Goal: Information Seeking & Learning: Learn about a topic

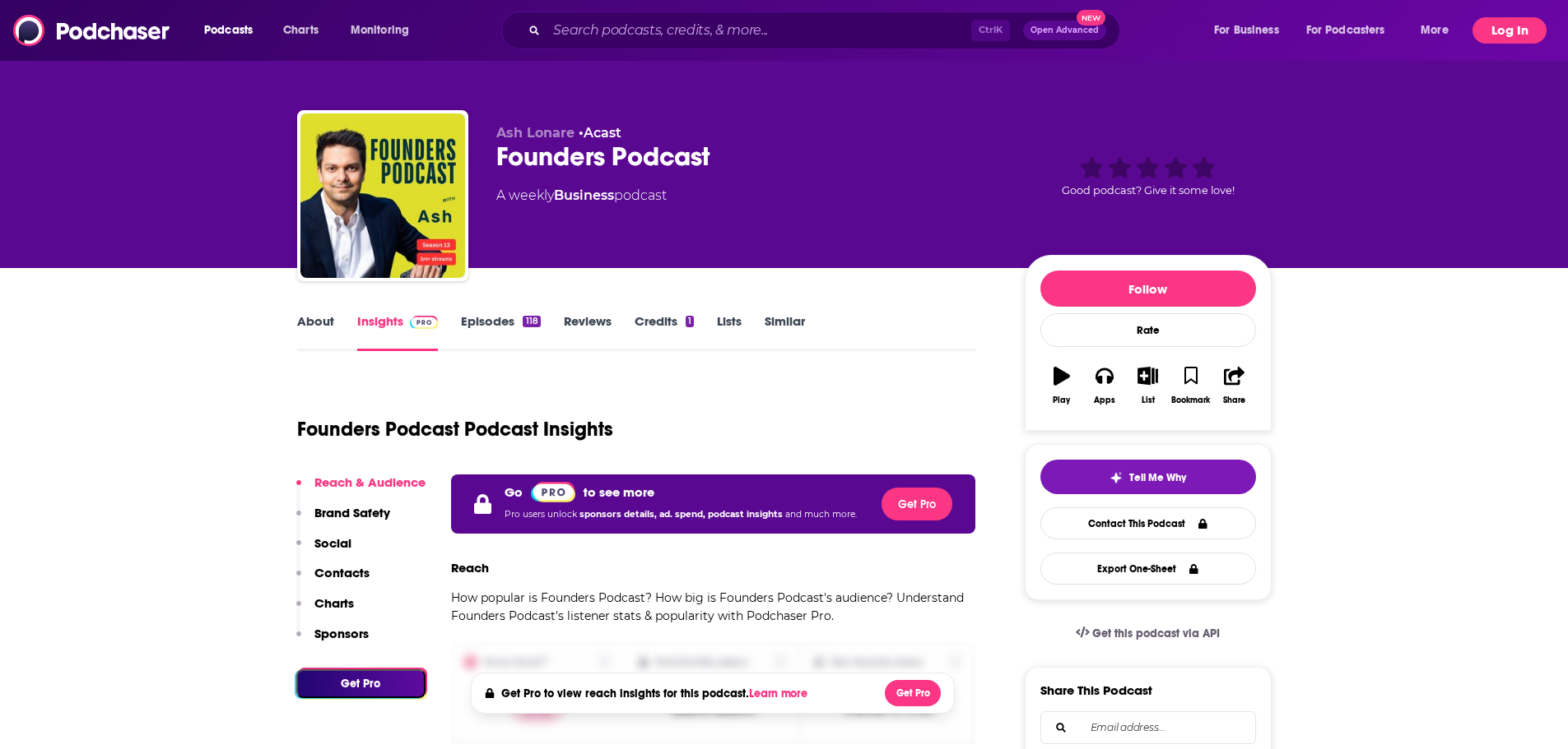
click at [1500, 26] on button "Log In" at bounding box center [1510, 31] width 74 height 27
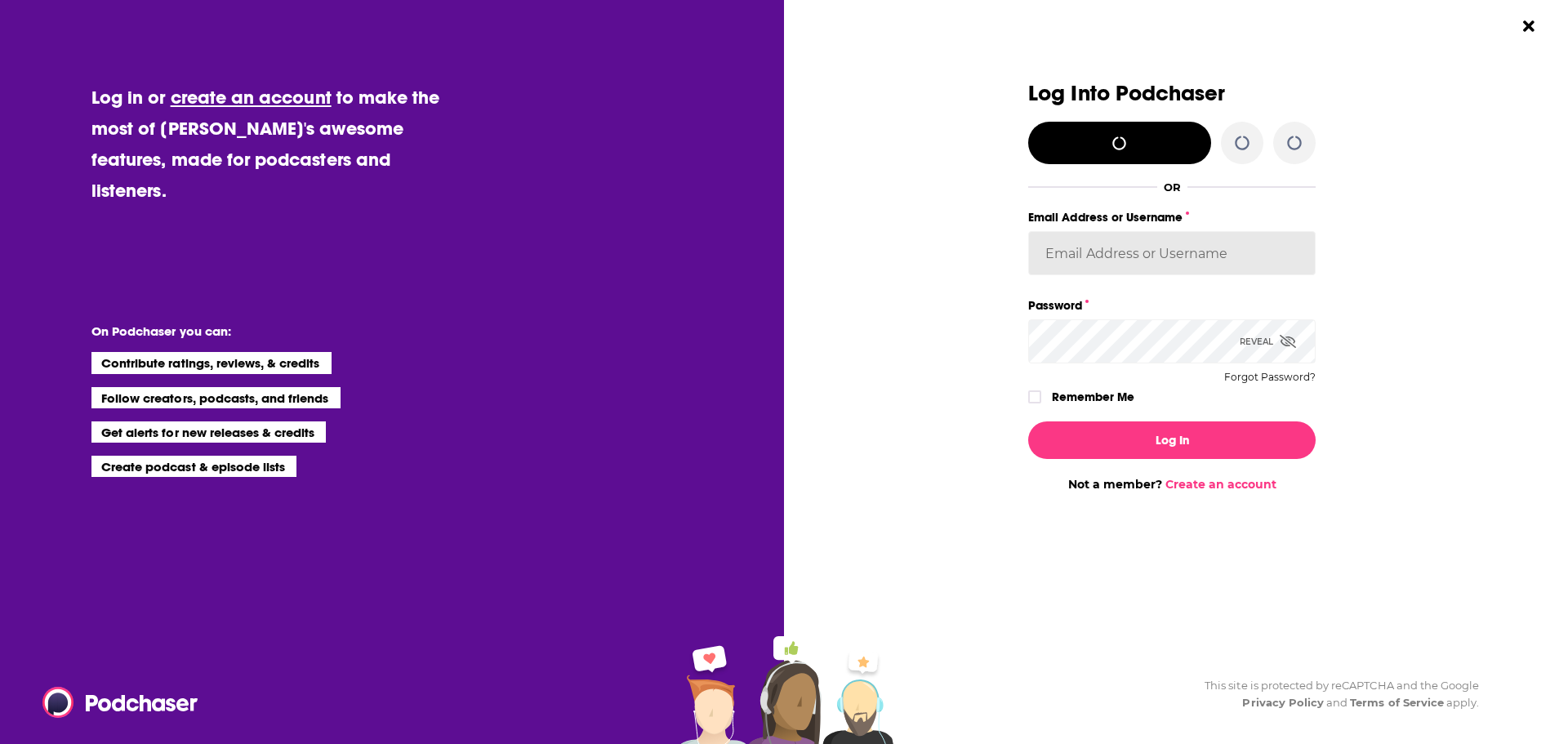
type input "PTEPR25"
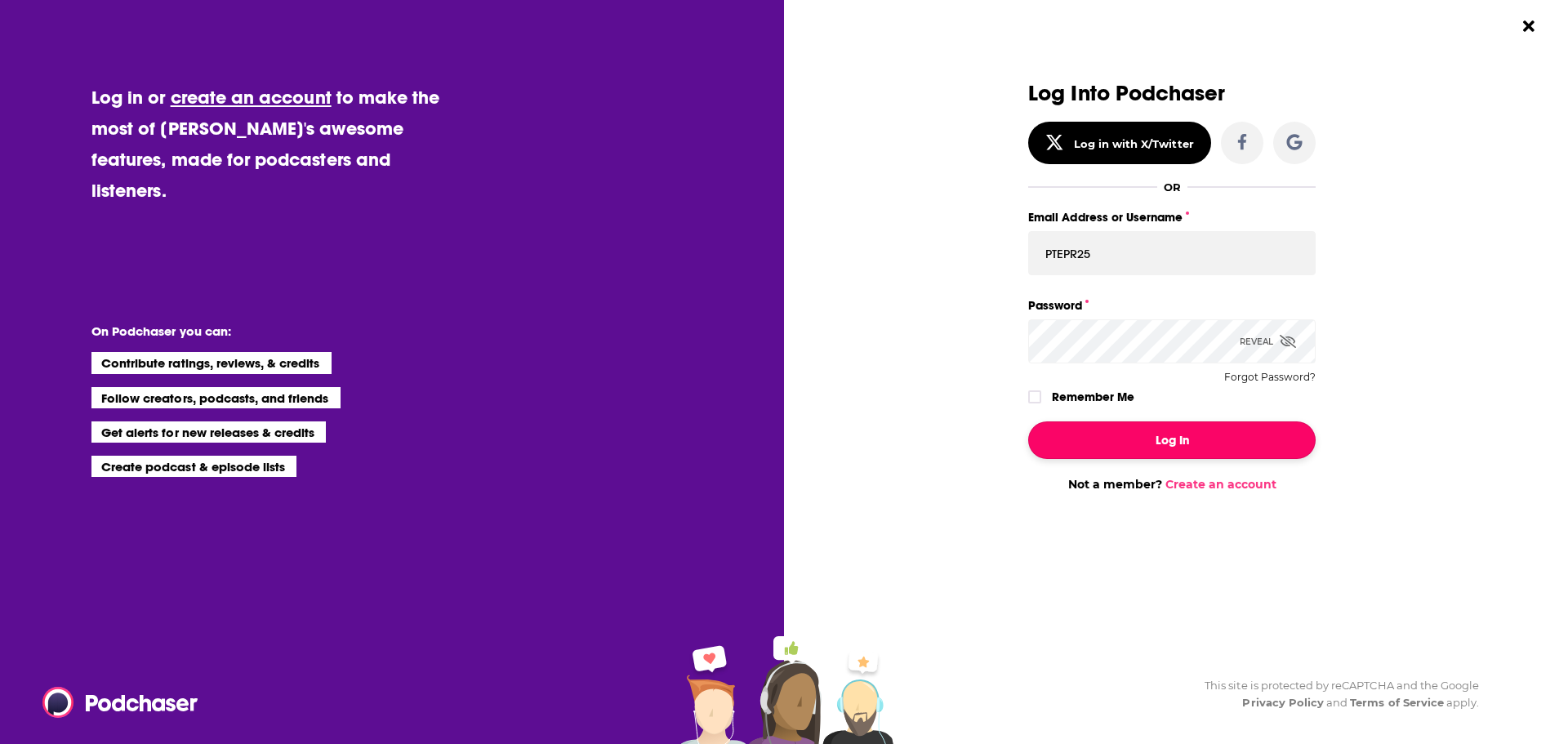
click at [1105, 434] on button "Log In" at bounding box center [1172, 440] width 287 height 38
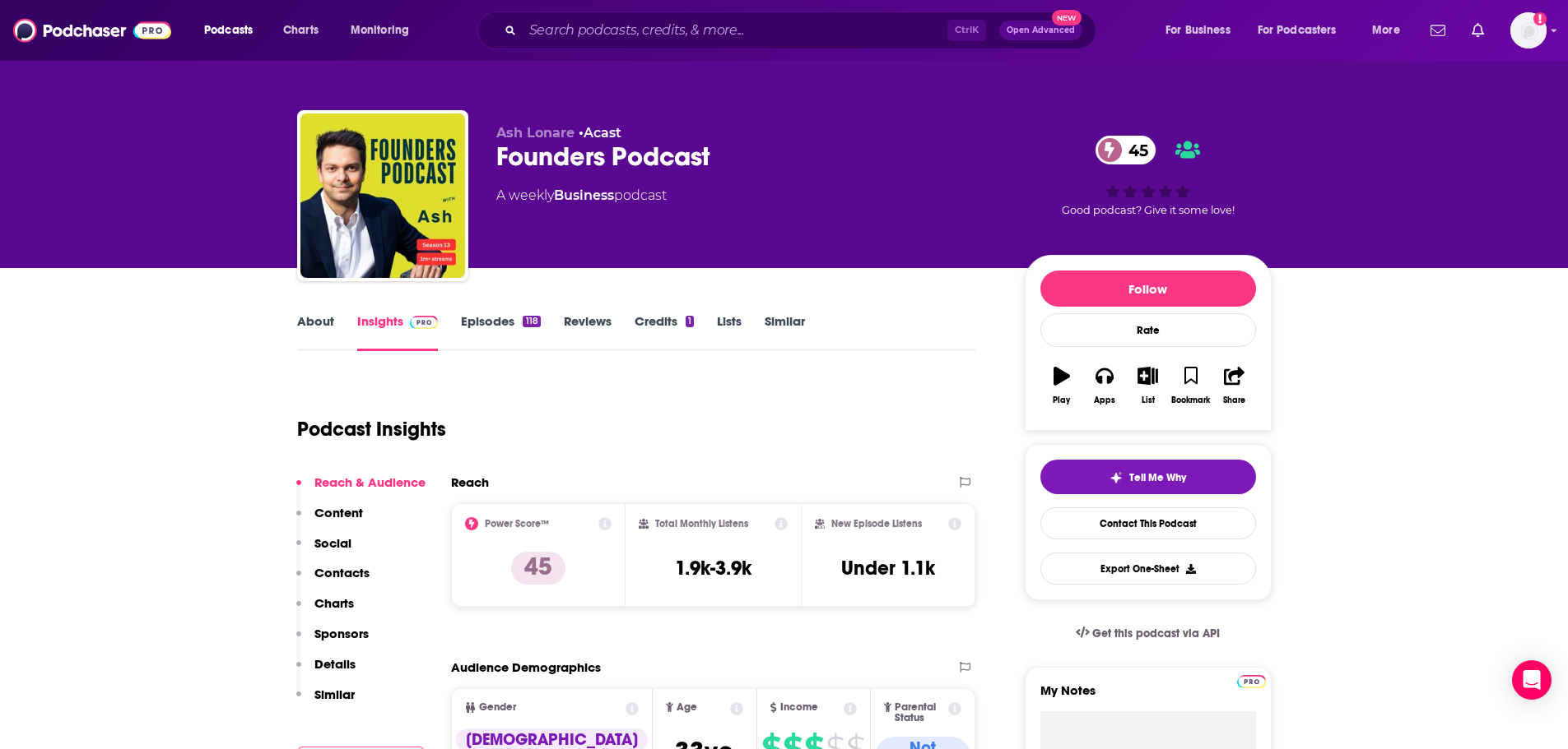
click at [314, 328] on link "About" at bounding box center [315, 332] width 37 height 38
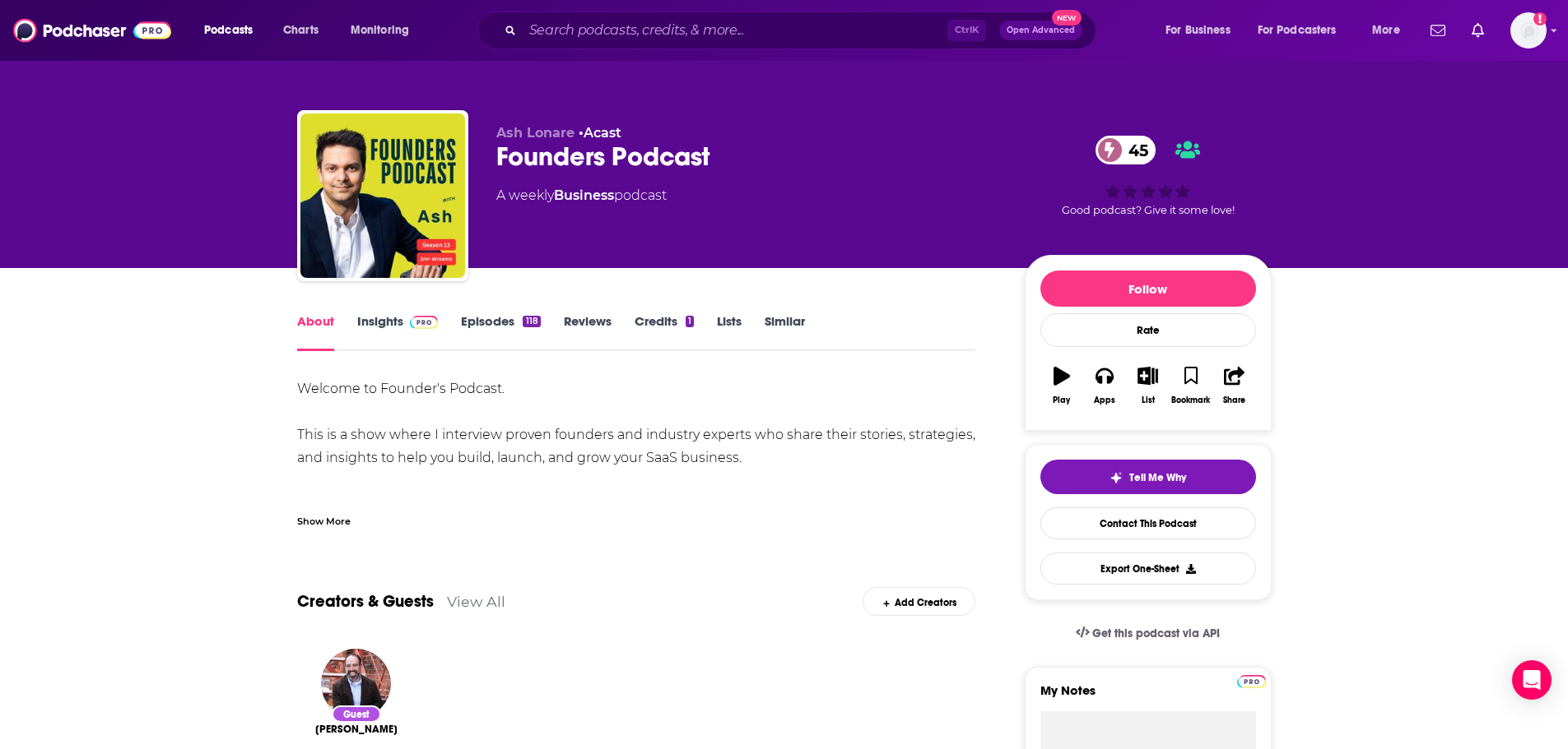
click at [346, 525] on div "Show More" at bounding box center [323, 521] width 53 height 16
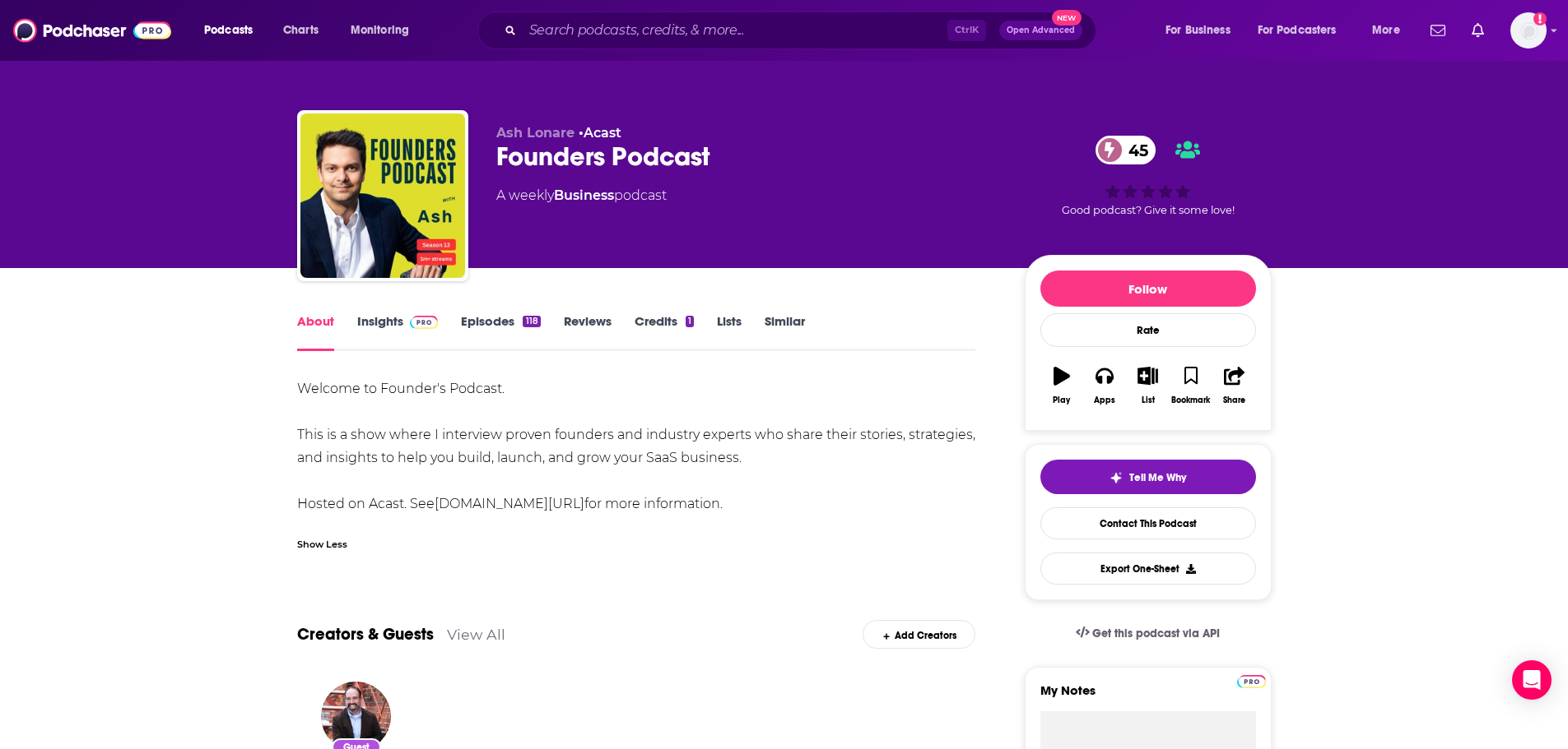
click at [642, 456] on div "Welcome to Founder's Podcast. This is a show where I interview proven founders …" at bounding box center [636, 446] width 679 height 138
drag, startPoint x: 645, startPoint y: 457, endPoint x: 734, endPoint y: 469, distance: 89.8
click at [734, 469] on div "Welcome to Founder's Podcast. This is a show where I interview proven founders …" at bounding box center [636, 446] width 679 height 138
copy div "SaaS business"
click at [385, 313] on div "About Insights Episodes 118 Reviews Credits 1 Lists Similar" at bounding box center [636, 331] width 679 height 41
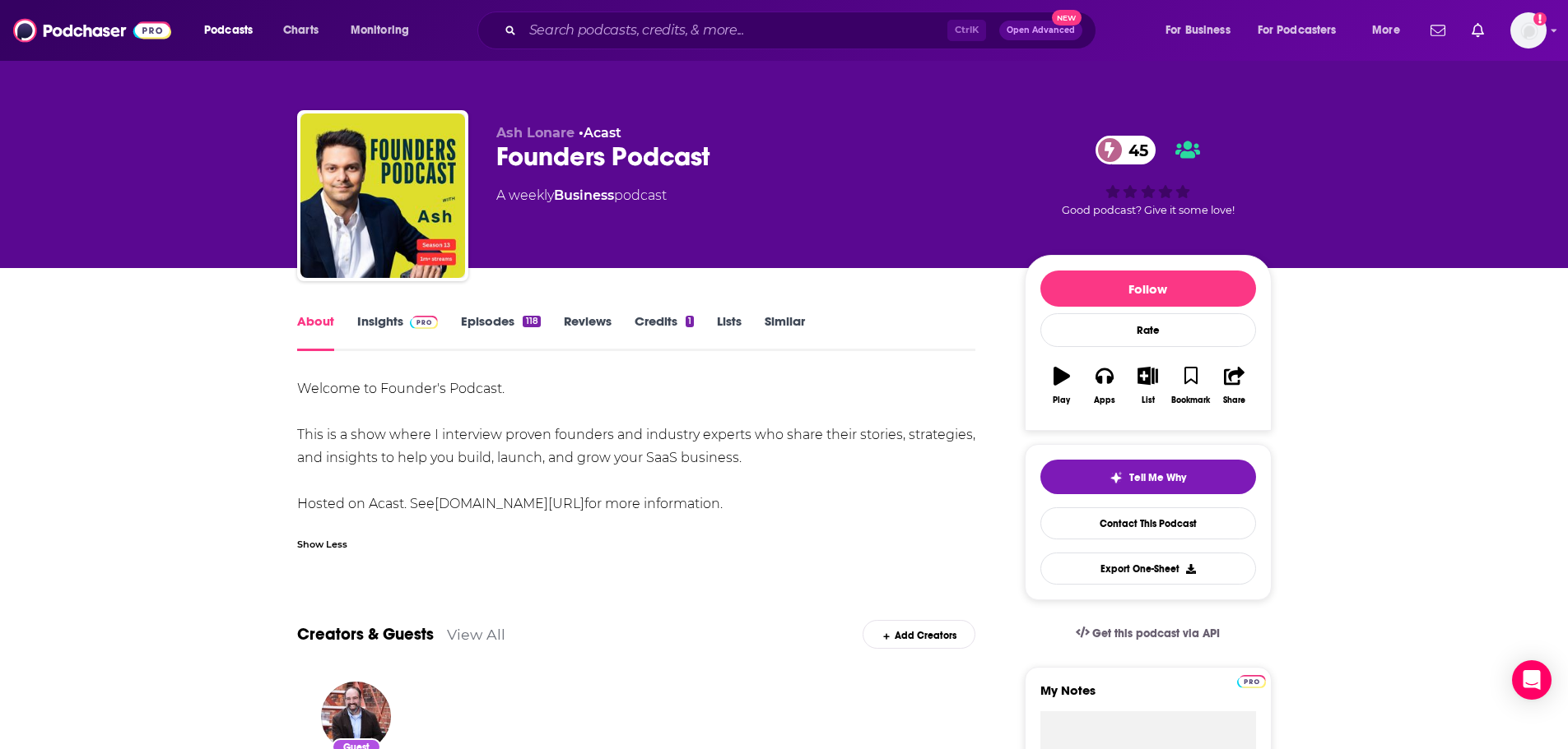
click at [385, 321] on link "Insights" at bounding box center [398, 332] width 82 height 38
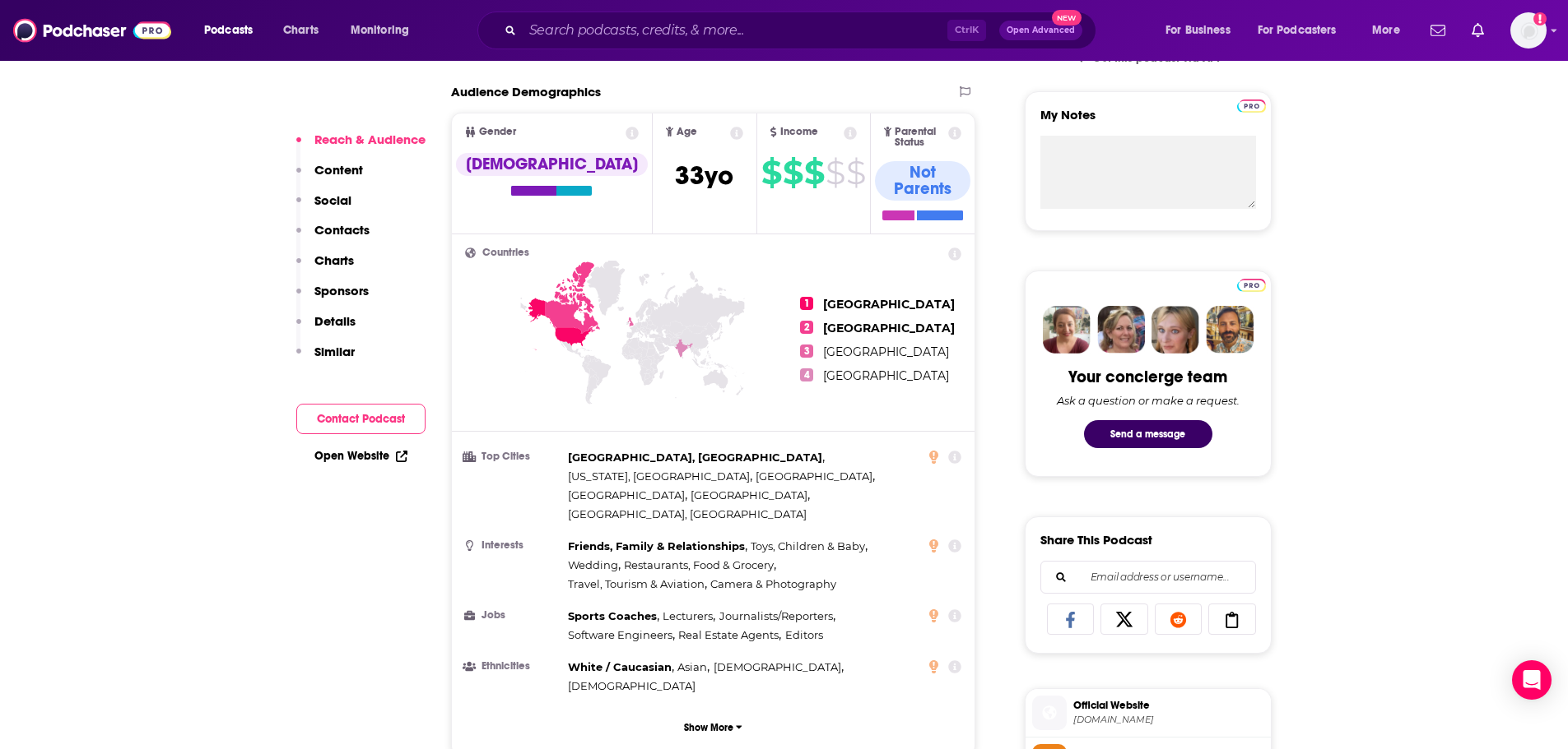
scroll to position [987, 0]
